Goal: Information Seeking & Learning: Learn about a topic

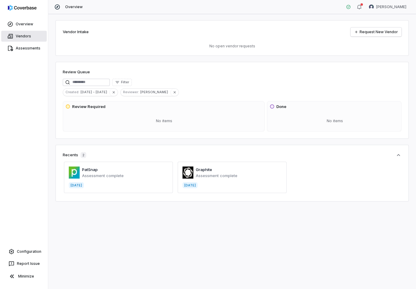
click at [24, 38] on link "Vendors" at bounding box center [24, 36] width 46 height 11
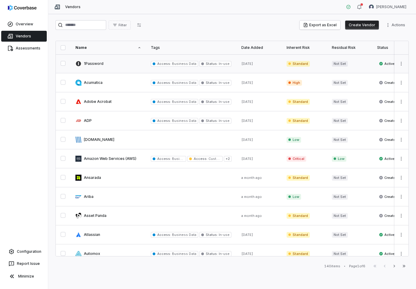
click at [97, 64] on link at bounding box center [108, 63] width 75 height 19
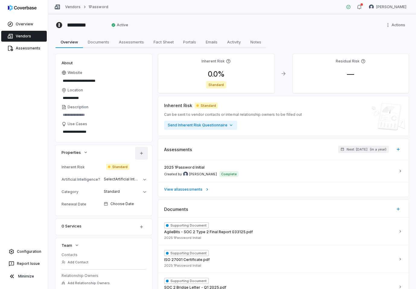
click at [140, 153] on html "**********" at bounding box center [208, 144] width 416 height 289
click at [50, 179] on html "**********" at bounding box center [208, 144] width 416 height 289
click at [87, 153] on icon "button" at bounding box center [85, 152] width 5 height 5
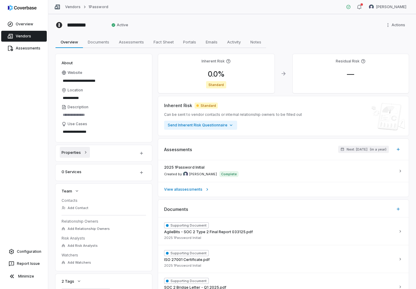
click at [87, 153] on icon "button" at bounding box center [85, 152] width 5 height 5
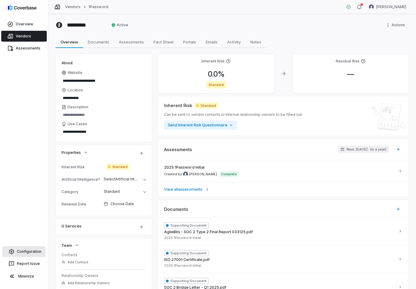
click at [32, 250] on link "Configuration" at bounding box center [23, 251] width 43 height 11
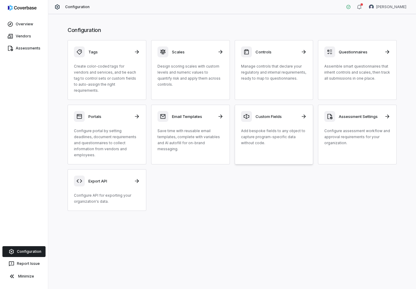
click at [275, 114] on h3 "Custom Fields" at bounding box center [277, 116] width 42 height 5
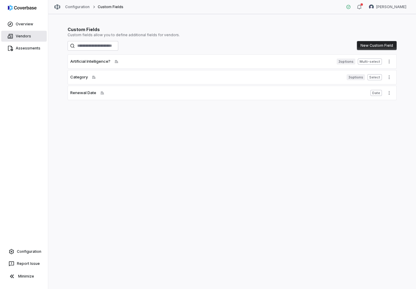
click at [21, 37] on link "Vendors" at bounding box center [24, 36] width 46 height 11
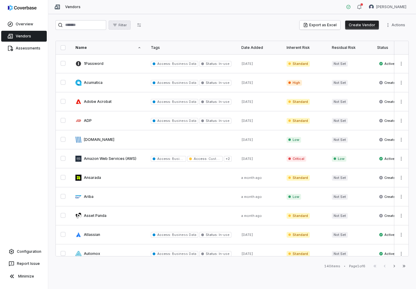
click at [127, 27] on span "Filter" at bounding box center [123, 25] width 8 height 5
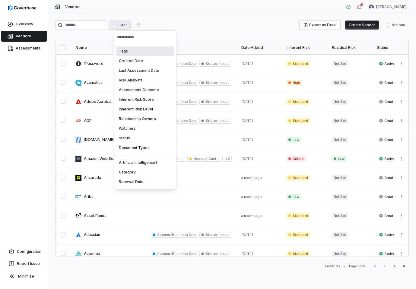
click at [133, 50] on div "Tags" at bounding box center [146, 52] width 58 height 10
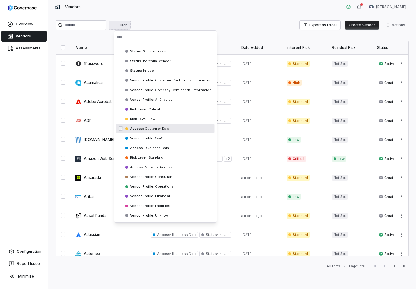
click at [171, 128] on div "Access : Customer Data" at bounding box center [166, 129] width 98 height 10
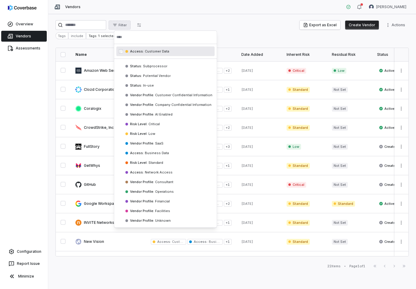
click at [226, 43] on html "Overview Vendors Assessments Configuration Report Issue Minimize Vendors [PERSO…" at bounding box center [208, 144] width 416 height 289
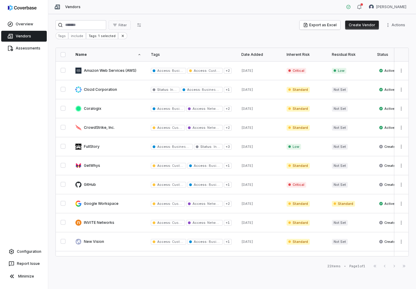
click at [62, 56] on button "button" at bounding box center [63, 54] width 5 height 5
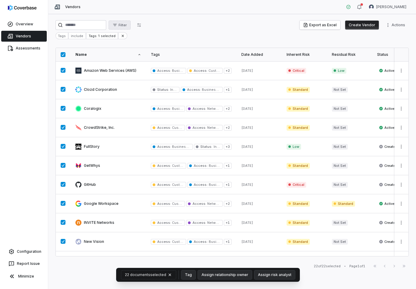
click at [127, 24] on span "Filter" at bounding box center [123, 25] width 8 height 5
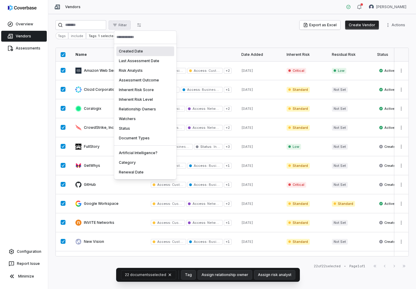
click at [195, 24] on html "Overview Vendors Assessments Configuration Report Issue Minimize Vendors [PERSO…" at bounding box center [208, 144] width 416 height 289
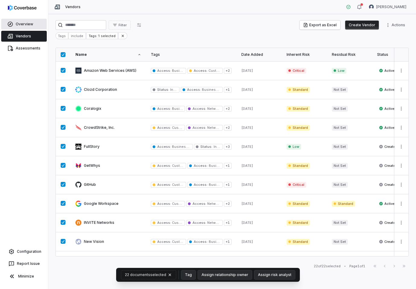
click at [24, 23] on link "Overview" at bounding box center [24, 24] width 46 height 11
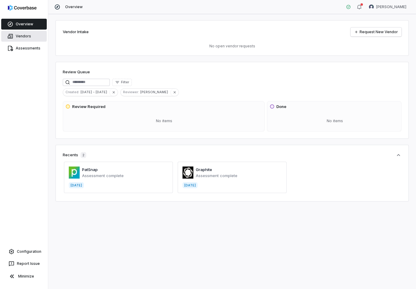
click at [25, 34] on link "Vendors" at bounding box center [24, 36] width 46 height 11
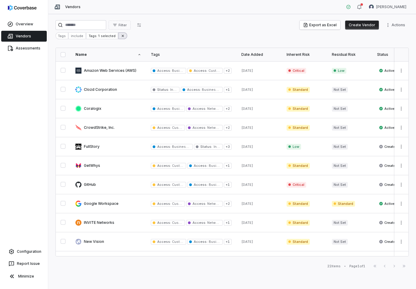
click at [122, 36] on button at bounding box center [122, 35] width 9 height 7
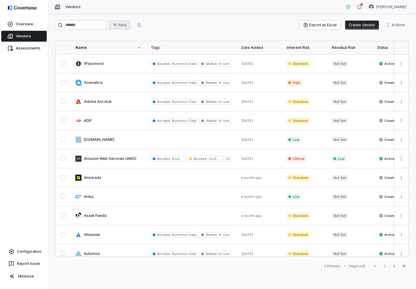
click at [126, 24] on span "Filter" at bounding box center [123, 25] width 8 height 5
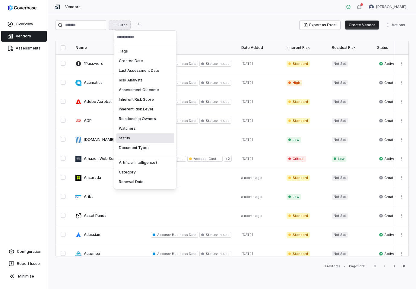
click at [136, 137] on div "Status" at bounding box center [146, 138] width 58 height 10
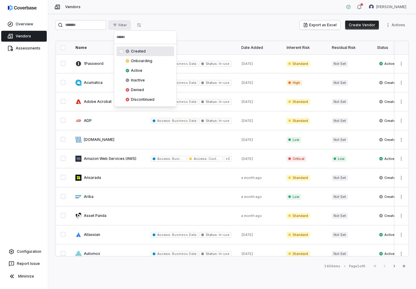
click at [166, 23] on html "Overview Vendors Assessments Configuration Report Issue Minimize Vendors [PERSO…" at bounding box center [208, 144] width 416 height 289
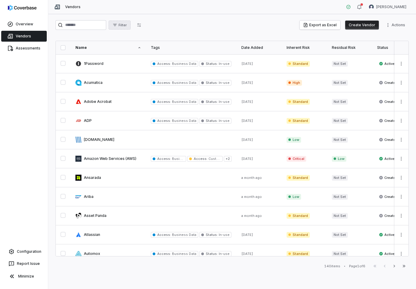
click at [117, 25] on icon "button" at bounding box center [115, 25] width 4 height 2
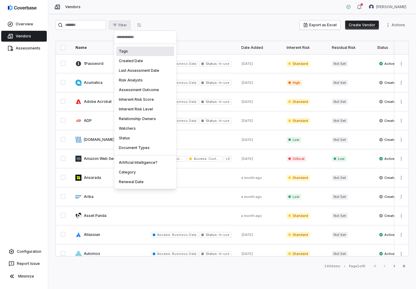
click at [128, 50] on div "Tags" at bounding box center [146, 52] width 58 height 10
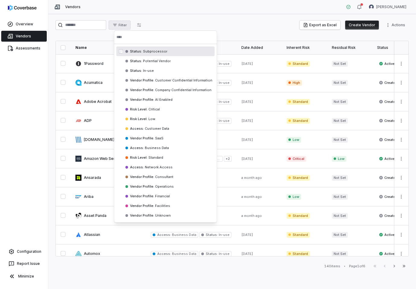
click at [168, 53] on div "Status : Subprocessor" at bounding box center [166, 52] width 98 height 10
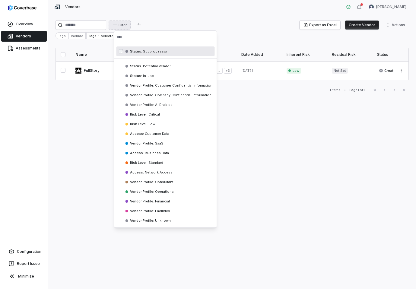
click at [193, 19] on html "Overview Vendors Assessments Configuration Report Issue Minimize Vendors [PERSO…" at bounding box center [208, 144] width 416 height 289
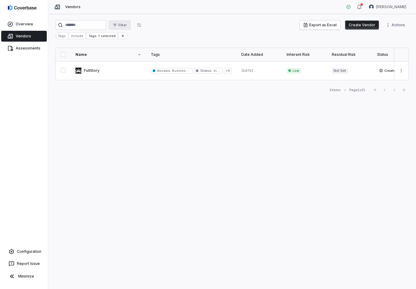
click at [131, 22] on button "Filter" at bounding box center [120, 25] width 22 height 9
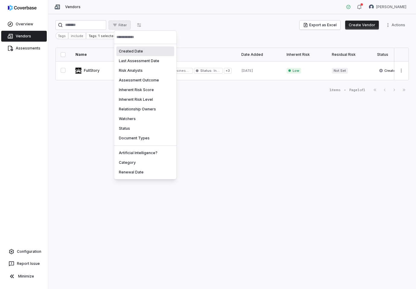
click at [197, 30] on html "Overview Vendors Assessments Configuration Report Issue Minimize Vendors [PERSO…" at bounding box center [208, 144] width 416 height 289
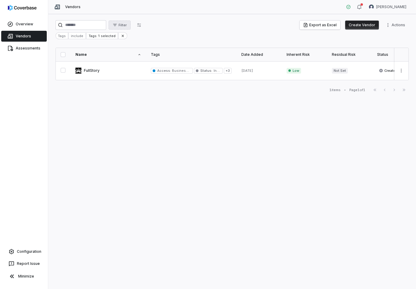
click at [129, 21] on button "Filter" at bounding box center [120, 25] width 22 height 9
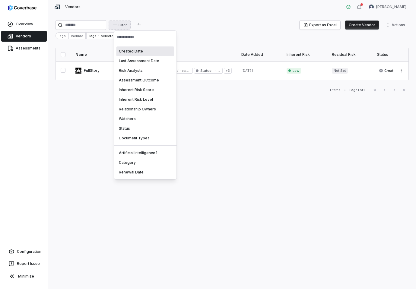
click at [185, 25] on html "Overview Vendors Assessments Configuration Report Issue Minimize Vendors [PERSO…" at bounding box center [208, 144] width 416 height 289
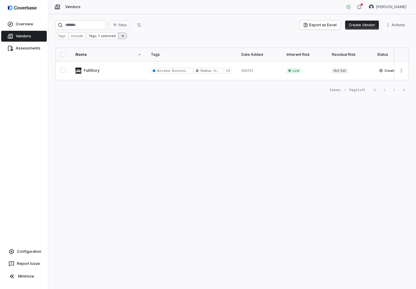
click at [121, 36] on icon at bounding box center [123, 36] width 4 height 4
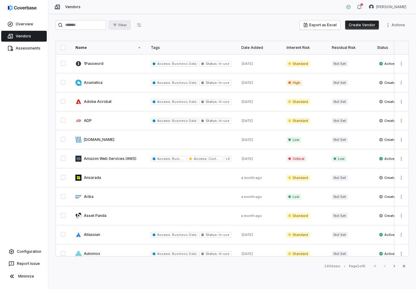
click at [127, 26] on span "Filter" at bounding box center [123, 25] width 8 height 5
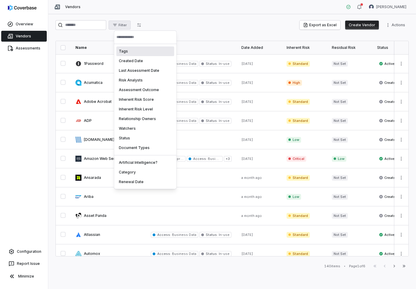
click at [132, 52] on div "Tags" at bounding box center [146, 52] width 58 height 10
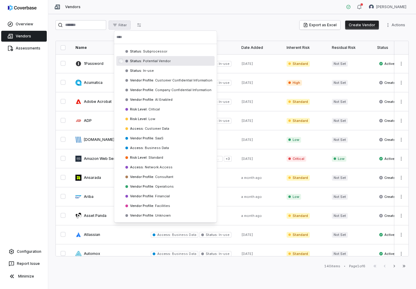
click at [224, 19] on html "Overview Vendors Assessments Configuration Report Issue Minimize Vendors [PERSO…" at bounding box center [208, 144] width 416 height 289
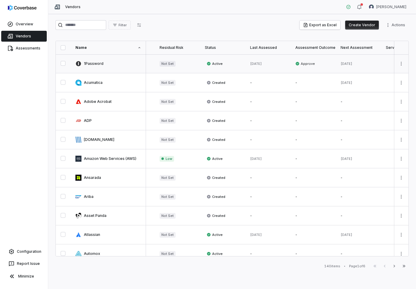
scroll to position [0, 173]
click at [216, 63] on span "Active" at bounding box center [214, 63] width 16 height 5
click at [207, 63] on icon at bounding box center [208, 64] width 4 height 4
click at [209, 82] on icon at bounding box center [208, 83] width 4 height 4
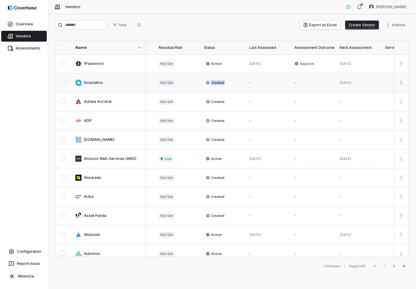
click at [207, 82] on icon at bounding box center [208, 83] width 4 height 4
click at [104, 79] on link at bounding box center [108, 82] width 75 height 19
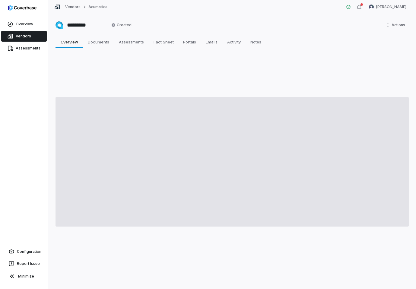
type textarea "*"
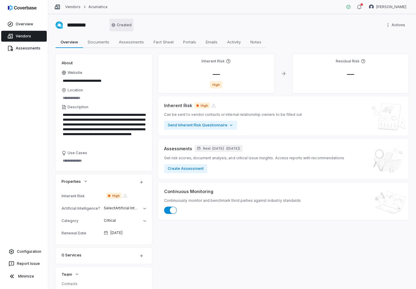
click at [127, 28] on html "**********" at bounding box center [208, 144] width 416 height 289
click at [182, 21] on html "**********" at bounding box center [208, 144] width 416 height 289
click at [75, 6] on link "Vendors" at bounding box center [72, 7] width 15 height 5
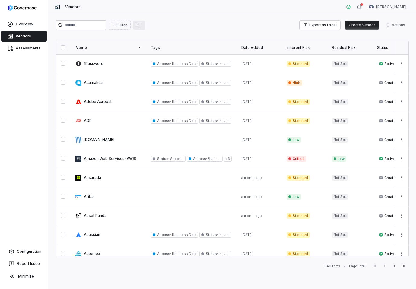
click at [144, 21] on button "button" at bounding box center [139, 25] width 12 height 9
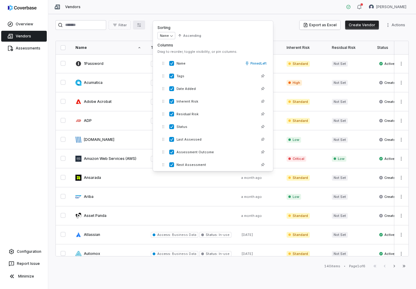
click at [183, 8] on div "Vendors [PERSON_NAME]" at bounding box center [232, 7] width 368 height 14
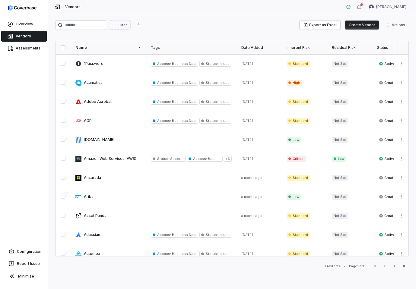
click at [192, 31] on div "Filter Export as Excel Create Vendor Actions" at bounding box center [233, 26] width 354 height 12
click at [124, 27] on button "Filter" at bounding box center [120, 25] width 22 height 9
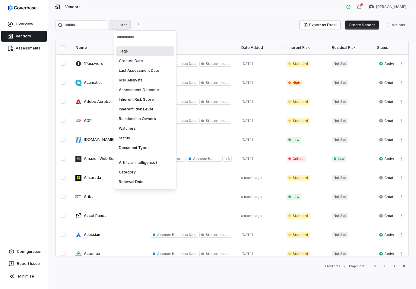
click at [133, 52] on div "Tags" at bounding box center [146, 52] width 58 height 10
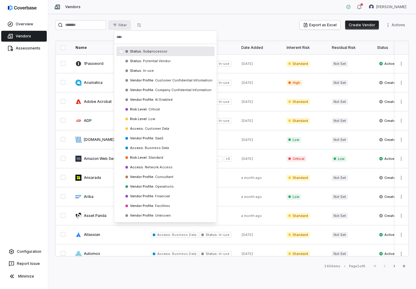
click at [195, 22] on html "Overview Vendors Assessments Configuration Report Issue Minimize Vendors [PERSO…" at bounding box center [208, 144] width 416 height 289
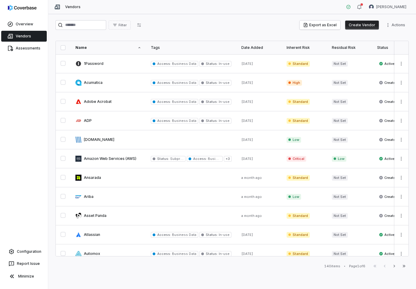
click at [192, 23] on div "Filter Export as Excel Create Vendor Actions" at bounding box center [233, 25] width 354 height 10
click at [191, 28] on div "Filter Export as Excel Create Vendor Actions" at bounding box center [233, 25] width 354 height 10
click at [126, 26] on span "Filter" at bounding box center [123, 25] width 8 height 5
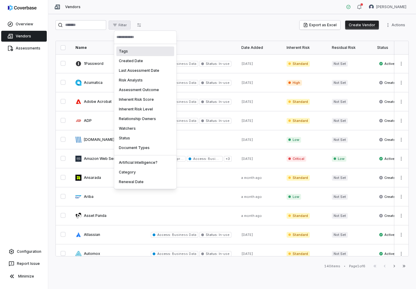
click at [145, 54] on div "Tags" at bounding box center [146, 52] width 58 height 10
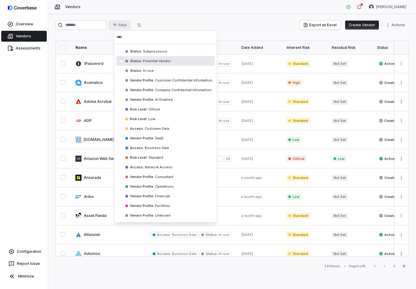
click at [240, 21] on html "Overview Vendors Assessments Configuration Report Issue Minimize Vendors [PERSO…" at bounding box center [208, 144] width 416 height 289
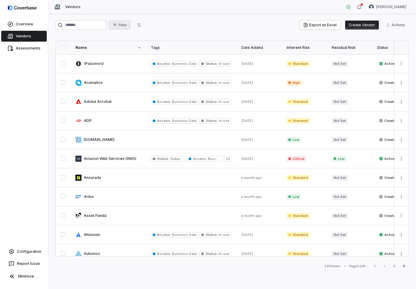
click at [127, 27] on span "Filter" at bounding box center [123, 25] width 8 height 5
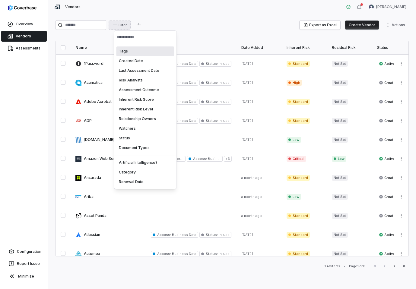
click at [142, 53] on div "Tags" at bounding box center [146, 52] width 58 height 10
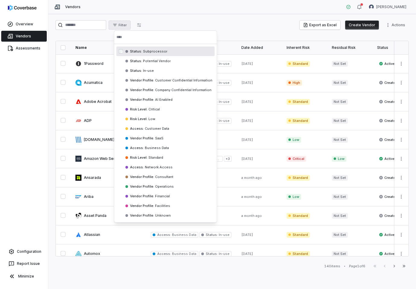
click at [242, 18] on html "Overview Vendors Assessments Configuration Report Issue Minimize Vendors [PERSO…" at bounding box center [208, 144] width 416 height 289
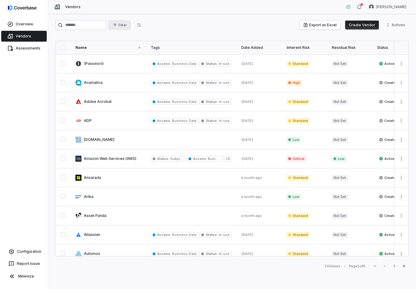
click at [124, 24] on span "Filter" at bounding box center [123, 25] width 8 height 5
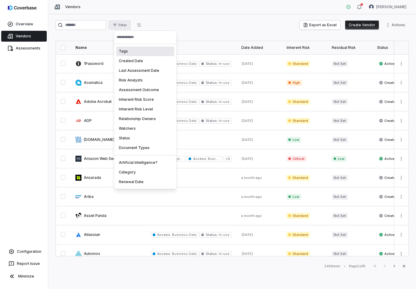
click at [142, 50] on div "Tags" at bounding box center [146, 52] width 58 height 10
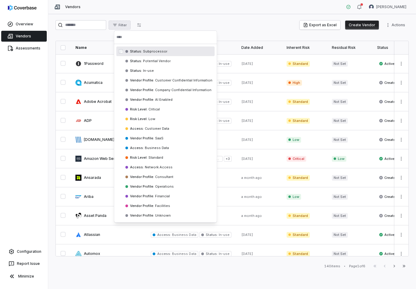
click at [198, 25] on html "Overview Vendors Assessments Configuration Report Issue Minimize Vendors [PERSO…" at bounding box center [208, 144] width 416 height 289
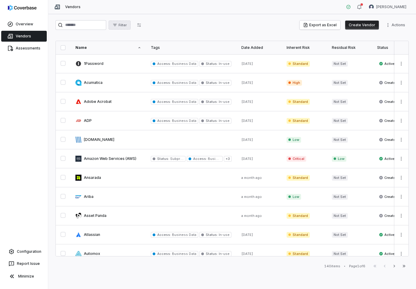
click at [125, 25] on span "Filter" at bounding box center [123, 25] width 8 height 5
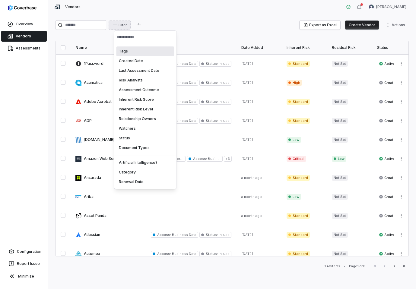
click at [204, 27] on html "Overview Vendors Assessments Configuration Report Issue Minimize Vendors [PERSO…" at bounding box center [208, 144] width 416 height 289
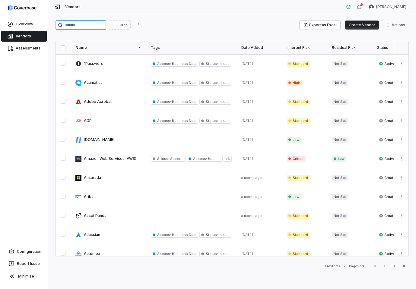
click at [77, 25] on input "search" at bounding box center [81, 25] width 51 height 10
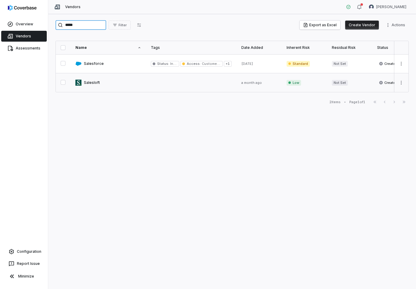
type input "*****"
click at [98, 83] on link at bounding box center [108, 82] width 75 height 19
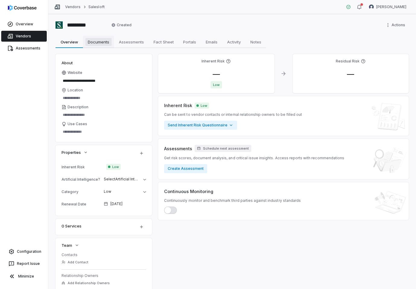
click at [91, 42] on span "Documents" at bounding box center [98, 42] width 26 height 8
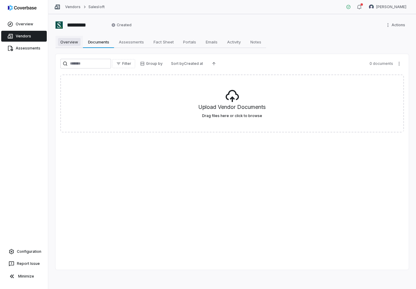
click at [74, 47] on link "Overview Overview" at bounding box center [69, 42] width 27 height 12
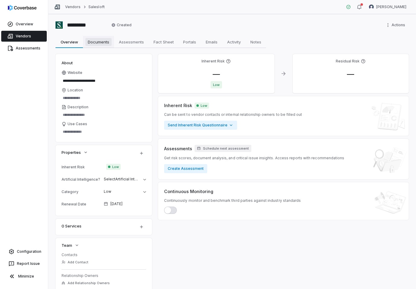
click at [103, 43] on span "Documents" at bounding box center [98, 42] width 26 height 8
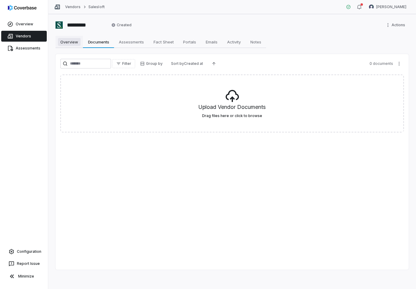
click at [70, 44] on span "Overview" at bounding box center [69, 42] width 23 height 8
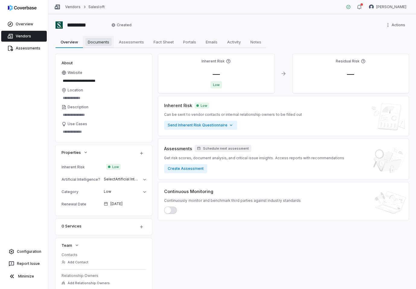
click at [102, 44] on span "Documents" at bounding box center [98, 42] width 26 height 8
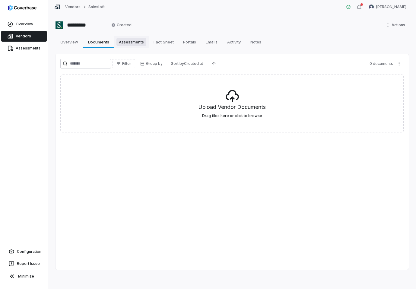
click at [128, 40] on span "Assessments" at bounding box center [132, 42] width 30 height 8
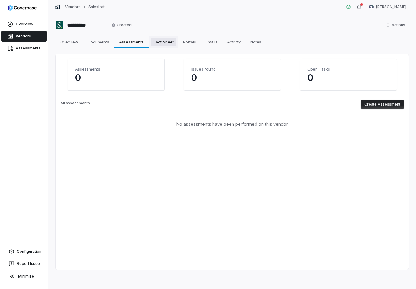
click at [176, 43] on span "Fact Sheet" at bounding box center [163, 42] width 25 height 8
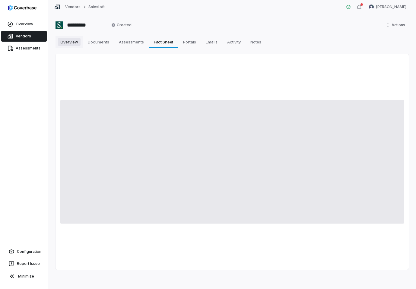
click at [71, 43] on span "Overview" at bounding box center [69, 42] width 23 height 8
type textarea "*"
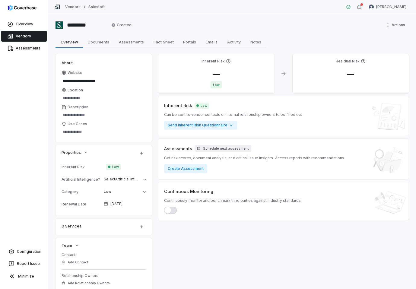
click at [22, 36] on link "Vendors" at bounding box center [24, 36] width 46 height 11
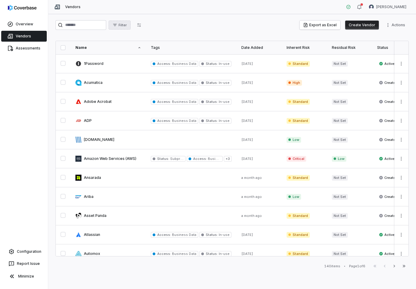
click at [126, 21] on button "Filter" at bounding box center [120, 25] width 22 height 9
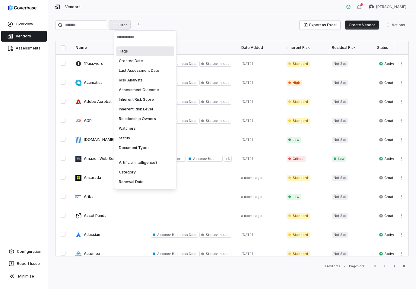
click at [132, 51] on div "Tags" at bounding box center [146, 52] width 58 height 10
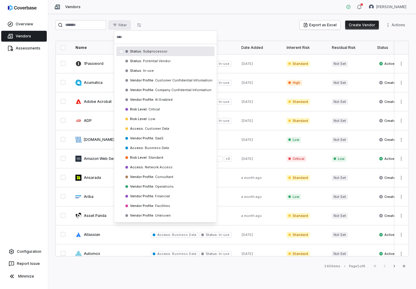
click at [226, 32] on html "Overview Vendors Assessments Configuration Report Issue Minimize Vendors [PERSO…" at bounding box center [208, 144] width 416 height 289
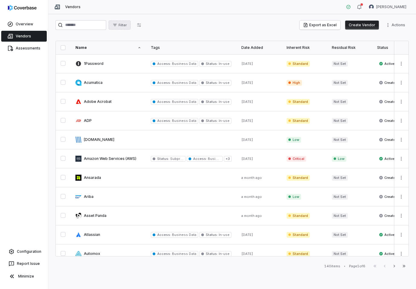
click at [127, 23] on span "Filter" at bounding box center [123, 25] width 8 height 5
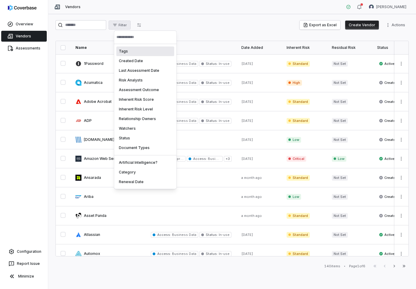
click at [134, 52] on div "Tags" at bounding box center [146, 52] width 58 height 10
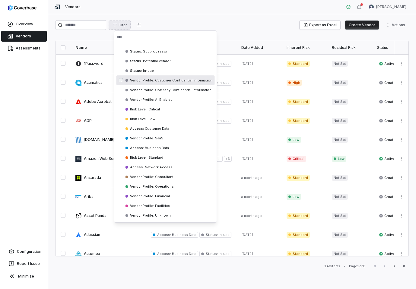
click at [179, 81] on span "Customer Confidential Information" at bounding box center [183, 80] width 58 height 4
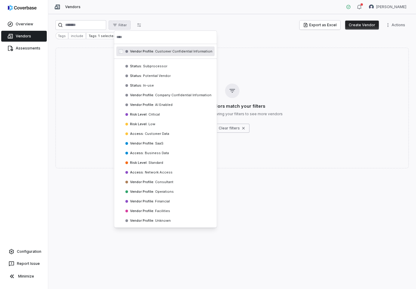
click at [216, 24] on html "Overview Vendors Assessments Configuration Report Issue Minimize Vendors [PERSO…" at bounding box center [208, 144] width 416 height 289
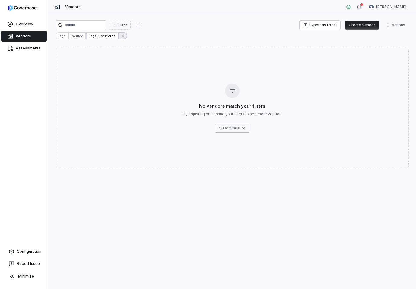
click at [121, 36] on icon at bounding box center [123, 36] width 4 height 4
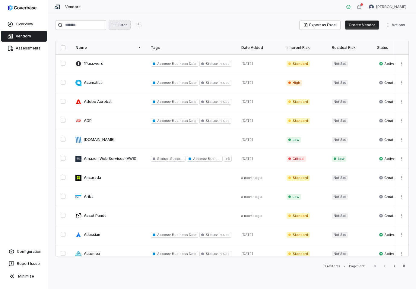
click at [127, 24] on span "Filter" at bounding box center [123, 25] width 8 height 5
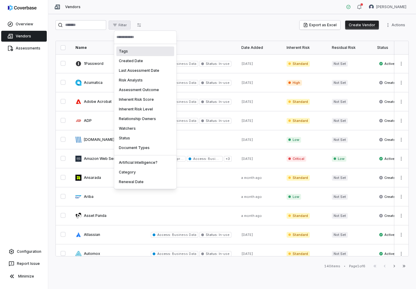
click at [136, 51] on div "Tags" at bounding box center [146, 52] width 58 height 10
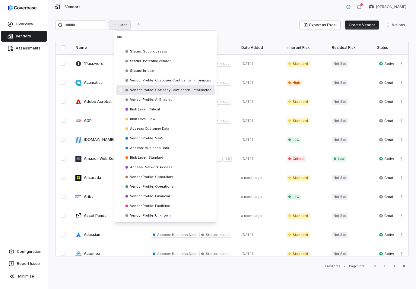
click at [180, 88] on span "Company Confidential Information" at bounding box center [182, 90] width 57 height 4
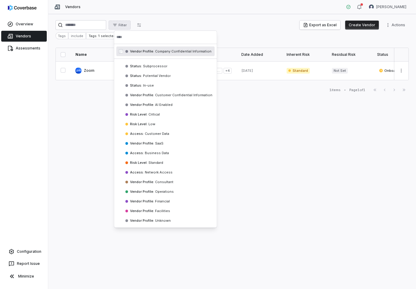
click at [242, 35] on html "Overview Vendors Assessments Configuration Report Issue Minimize Vendors [PERSO…" at bounding box center [208, 144] width 416 height 289
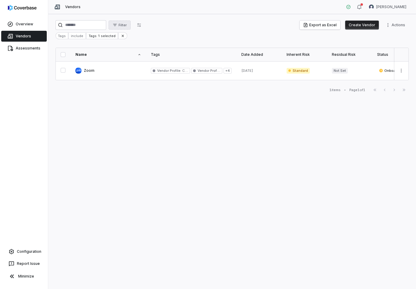
click at [127, 26] on span "Filter" at bounding box center [123, 25] width 8 height 5
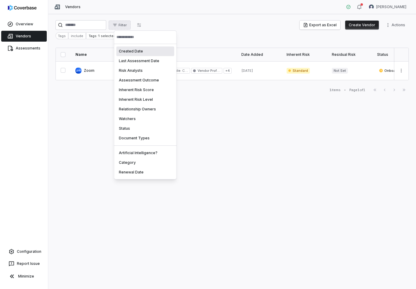
click at [101, 37] on html "Overview Vendors Assessments Configuration Report Issue Minimize Vendors [PERSO…" at bounding box center [208, 144] width 416 height 289
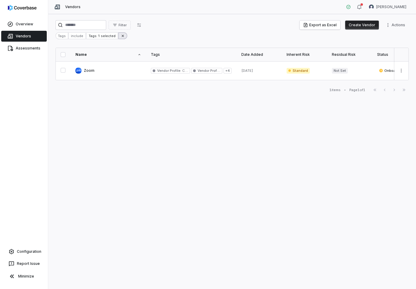
click at [121, 37] on icon at bounding box center [123, 36] width 4 height 4
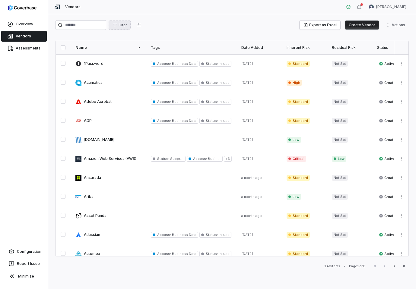
click at [126, 25] on span "Filter" at bounding box center [123, 25] width 8 height 5
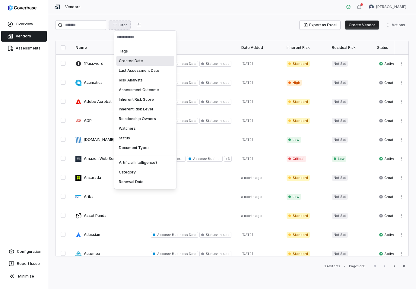
click at [205, 34] on html "Overview Vendors Assessments Configuration Report Issue Minimize Vendors [PERSO…" at bounding box center [208, 144] width 416 height 289
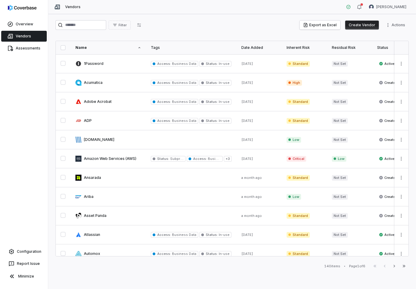
click at [204, 26] on div "Filter Export as Excel Create Vendor Actions" at bounding box center [233, 25] width 354 height 10
click at [124, 24] on span "Filter" at bounding box center [123, 25] width 8 height 5
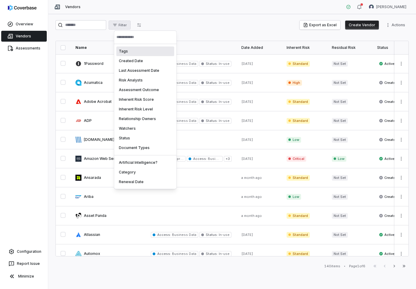
click at [189, 32] on html "Overview Vendors Assessments Configuration Report Issue Minimize Vendors [PERSO…" at bounding box center [208, 144] width 416 height 289
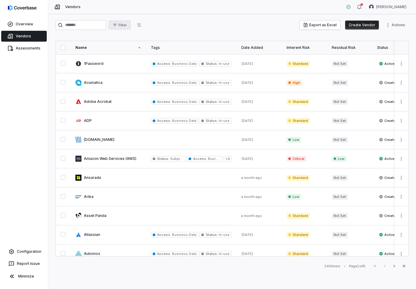
click at [126, 26] on span "Filter" at bounding box center [123, 25] width 8 height 5
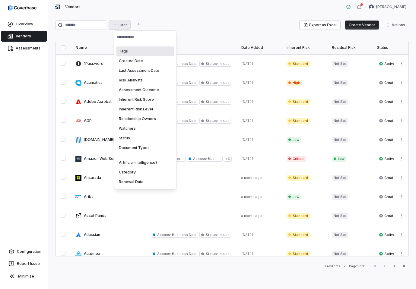
click at [124, 52] on div "Tags" at bounding box center [146, 52] width 58 height 10
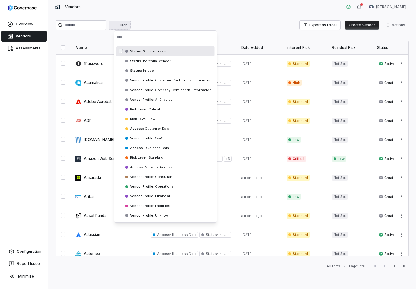
click at [134, 35] on input "text" at bounding box center [166, 37] width 98 height 13
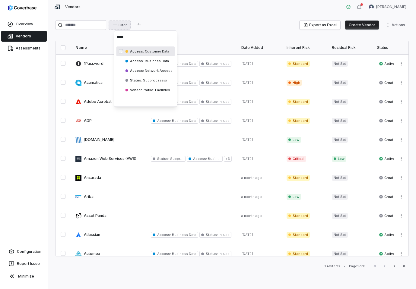
type input "******"
click at [198, 29] on html "Overview Vendors Assessments Configuration Report Issue Minimize Vendors [PERSO…" at bounding box center [208, 144] width 416 height 289
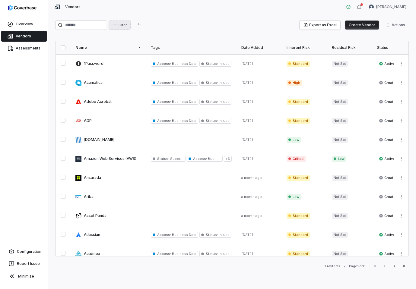
click at [127, 25] on span "Filter" at bounding box center [123, 25] width 8 height 5
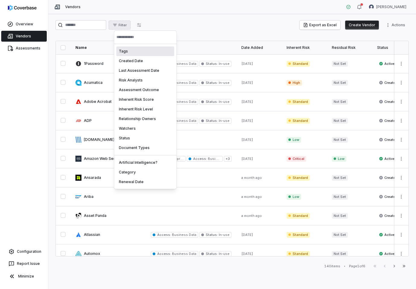
click at [132, 51] on div "Tags" at bounding box center [146, 52] width 58 height 10
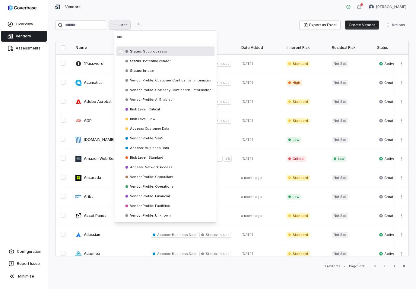
click at [218, 24] on html "Overview Vendors Assessments Configuration Report Issue Minimize Vendors [PERSO…" at bounding box center [208, 144] width 416 height 289
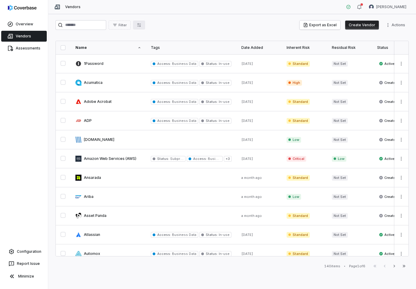
click at [141, 24] on icon "button" at bounding box center [139, 25] width 4 height 4
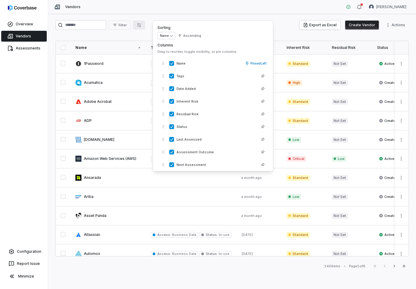
click at [210, 17] on div "Filter Export as Excel Create Vendor Actions Name Tags Date Added Inherent Risk…" at bounding box center [232, 151] width 368 height 275
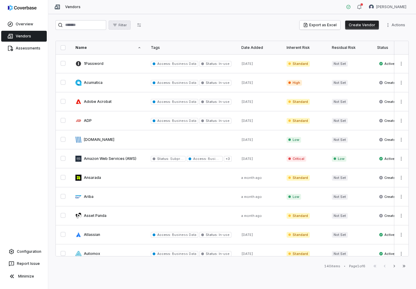
click at [123, 28] on button "Filter" at bounding box center [120, 25] width 22 height 9
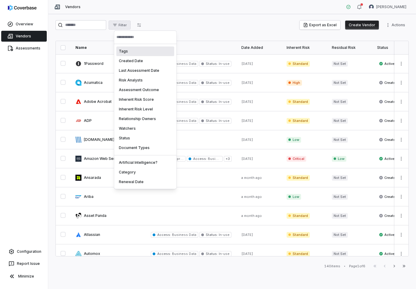
click at [185, 21] on html "Overview Vendors Assessments Configuration Report Issue Minimize Vendors [PERSO…" at bounding box center [208, 144] width 416 height 289
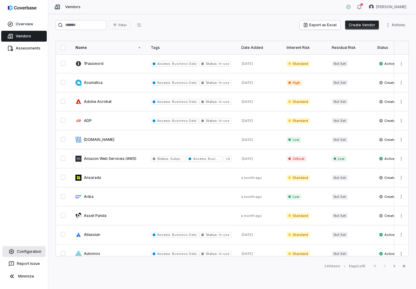
click at [27, 254] on link "Configuration" at bounding box center [23, 251] width 43 height 11
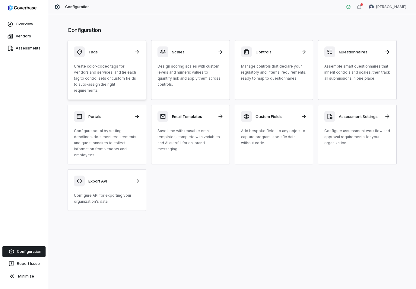
click at [108, 62] on div "Tags Create color-coded tags for vendors and services, and tie each tag to cont…" at bounding box center [107, 70] width 66 height 47
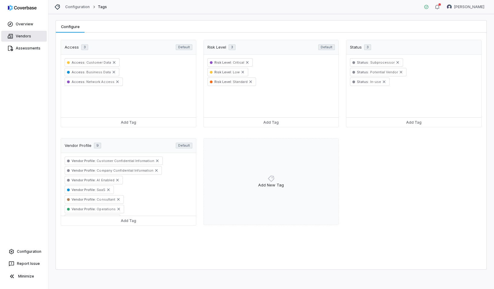
click at [23, 34] on link "Vendors" at bounding box center [24, 36] width 46 height 11
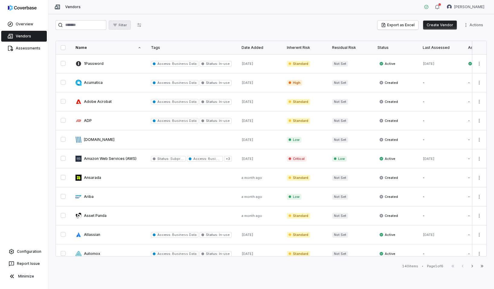
click at [124, 24] on span "Filter" at bounding box center [123, 25] width 8 height 5
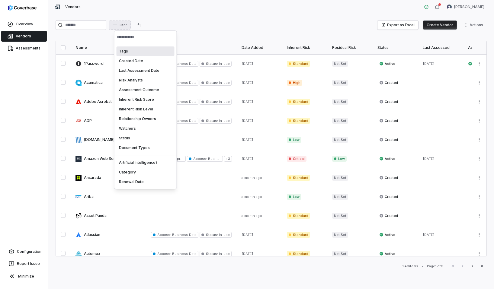
click at [127, 53] on div "Tags" at bounding box center [146, 52] width 58 height 10
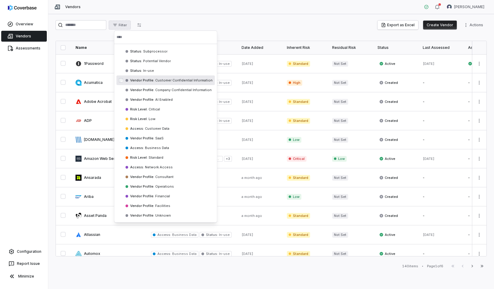
click at [165, 79] on span "Customer Confidential Information" at bounding box center [183, 80] width 58 height 4
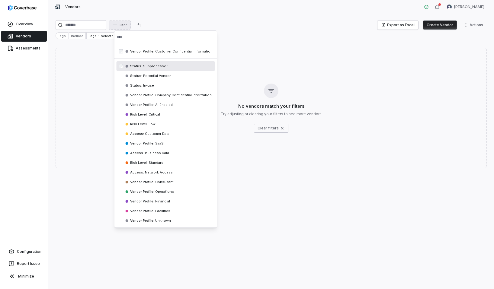
click at [245, 24] on html "Overview Vendors Assessments Configuration Report Issue Minimize Vendors [PERSO…" at bounding box center [247, 144] width 494 height 289
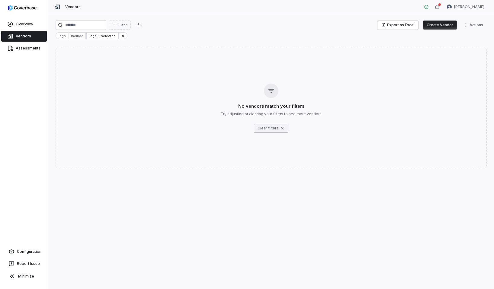
click at [283, 128] on icon "button" at bounding box center [282, 128] width 5 height 5
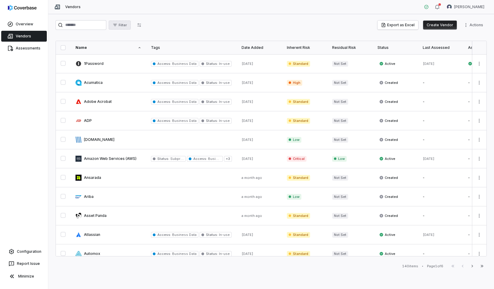
click at [125, 25] on span "Filter" at bounding box center [123, 25] width 8 height 5
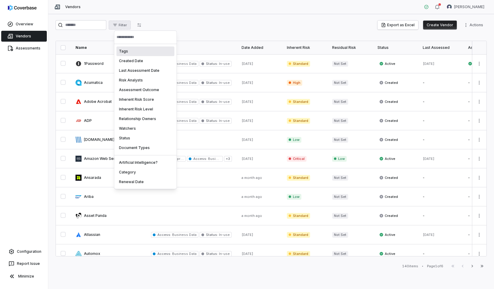
click at [131, 51] on div "Tags" at bounding box center [146, 52] width 58 height 10
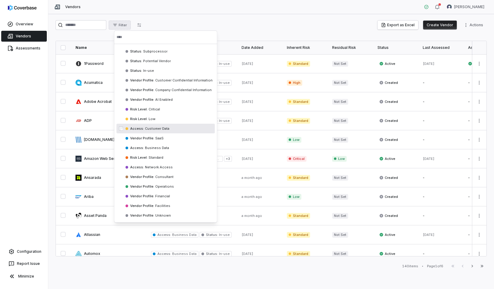
click at [175, 127] on div "Access : Customer Data" at bounding box center [166, 129] width 98 height 10
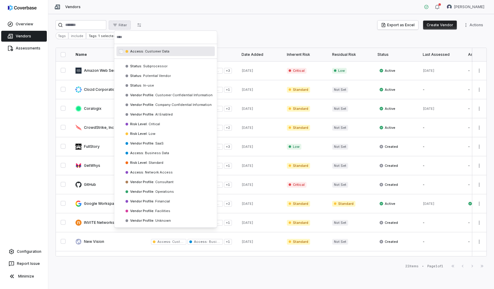
click at [233, 28] on html "Overview Vendors Assessments Configuration Report Issue Minimize Vendors [PERSO…" at bounding box center [247, 144] width 494 height 289
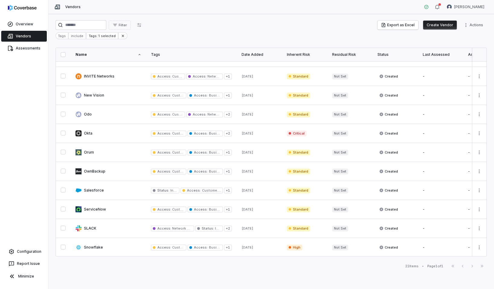
scroll to position [140, 0]
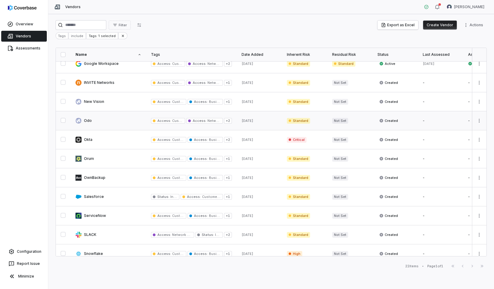
click at [81, 120] on link at bounding box center [108, 120] width 75 height 19
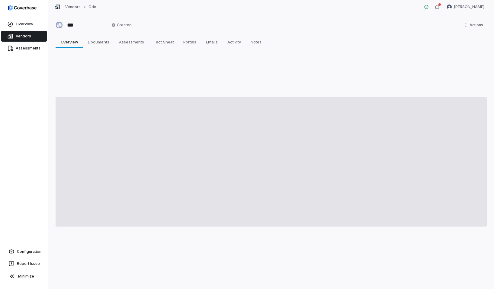
type textarea "*"
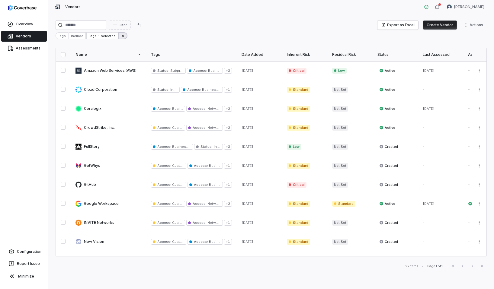
click at [122, 36] on button at bounding box center [122, 35] width 9 height 7
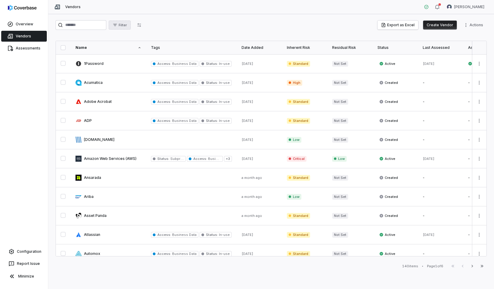
click at [124, 27] on button "Filter" at bounding box center [120, 25] width 22 height 9
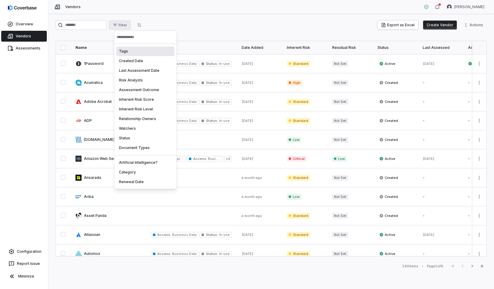
click at [129, 52] on div "Tags" at bounding box center [146, 52] width 58 height 10
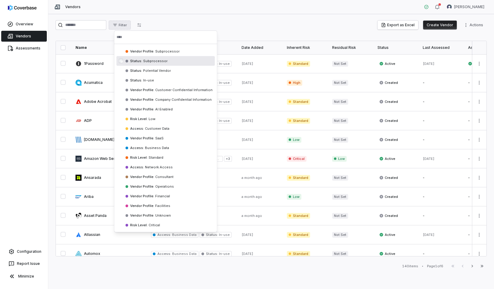
click at [144, 59] on span "Subprocessor" at bounding box center [154, 61] width 25 height 4
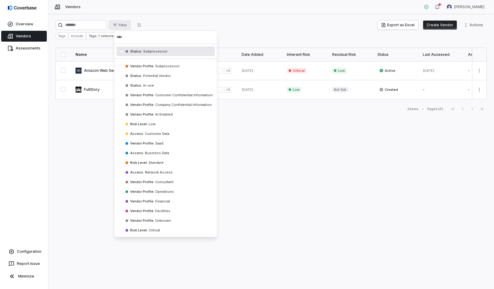
click at [204, 22] on html "Overview Vendors Assessments Configuration Report Issue Minimize Vendors [PERSO…" at bounding box center [247, 144] width 494 height 289
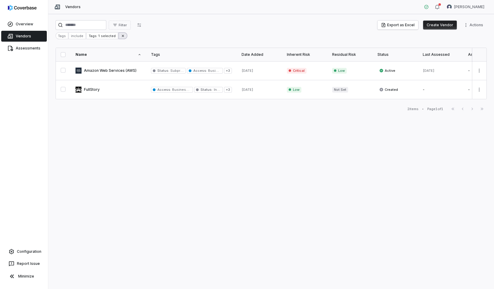
click at [121, 36] on icon at bounding box center [123, 36] width 4 height 4
